Goal: Find specific fact: Find specific fact

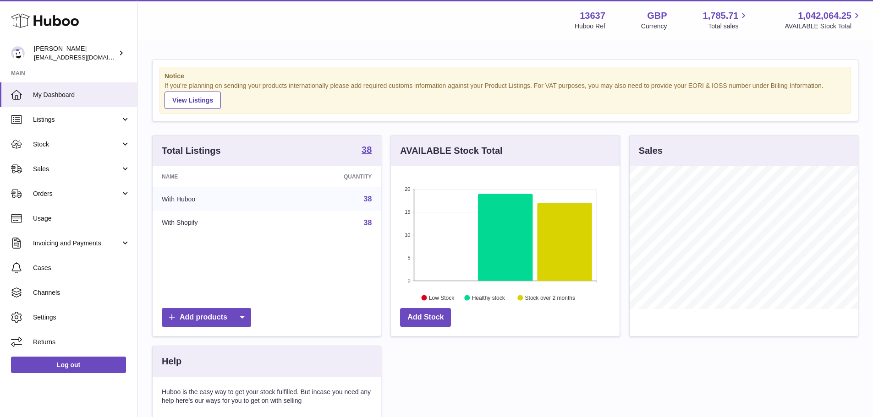
scroll to position [143, 229]
click at [67, 147] on span "Stock" at bounding box center [76, 144] width 87 height 9
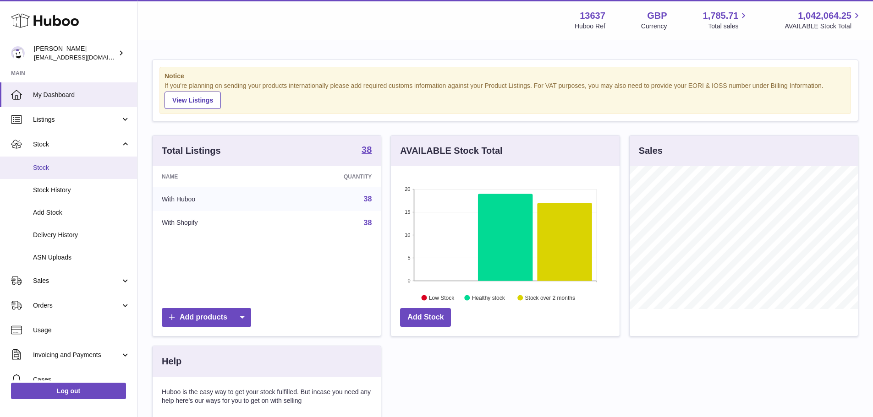
click at [66, 166] on span "Stock" at bounding box center [81, 168] width 97 height 9
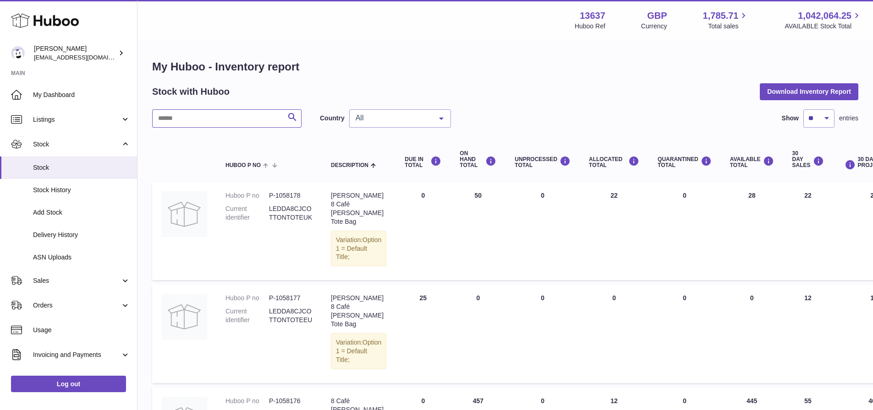
click at [215, 117] on input "text" at bounding box center [226, 118] width 149 height 18
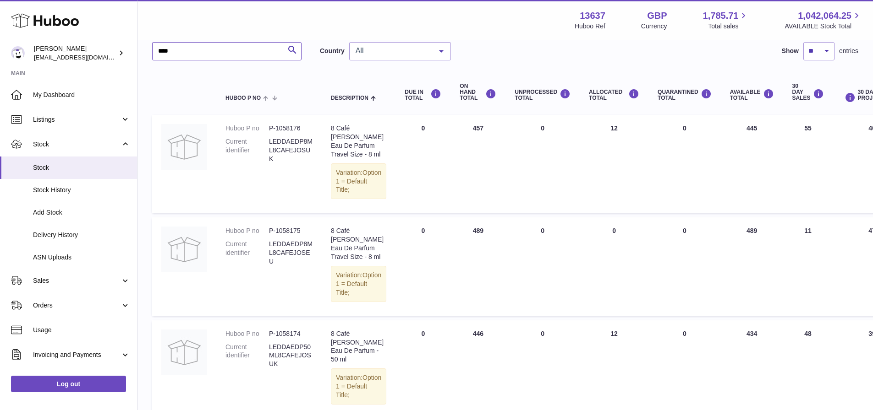
scroll to position [67, 0]
type input "****"
click at [290, 129] on dd "P-1058176" at bounding box center [291, 129] width 44 height 9
copy dd "1058176"
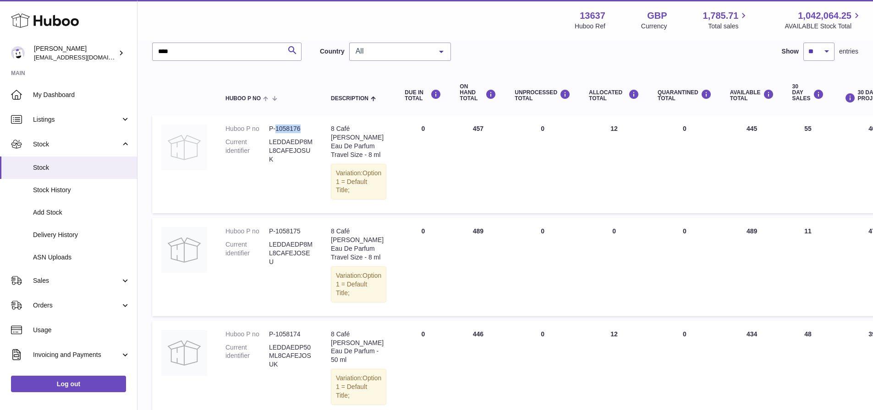
click at [181, 152] on img at bounding box center [184, 148] width 46 height 46
click at [293, 129] on dd "P-1058176" at bounding box center [291, 129] width 44 height 9
copy dd "1058176"
